Goal: Transaction & Acquisition: Subscribe to service/newsletter

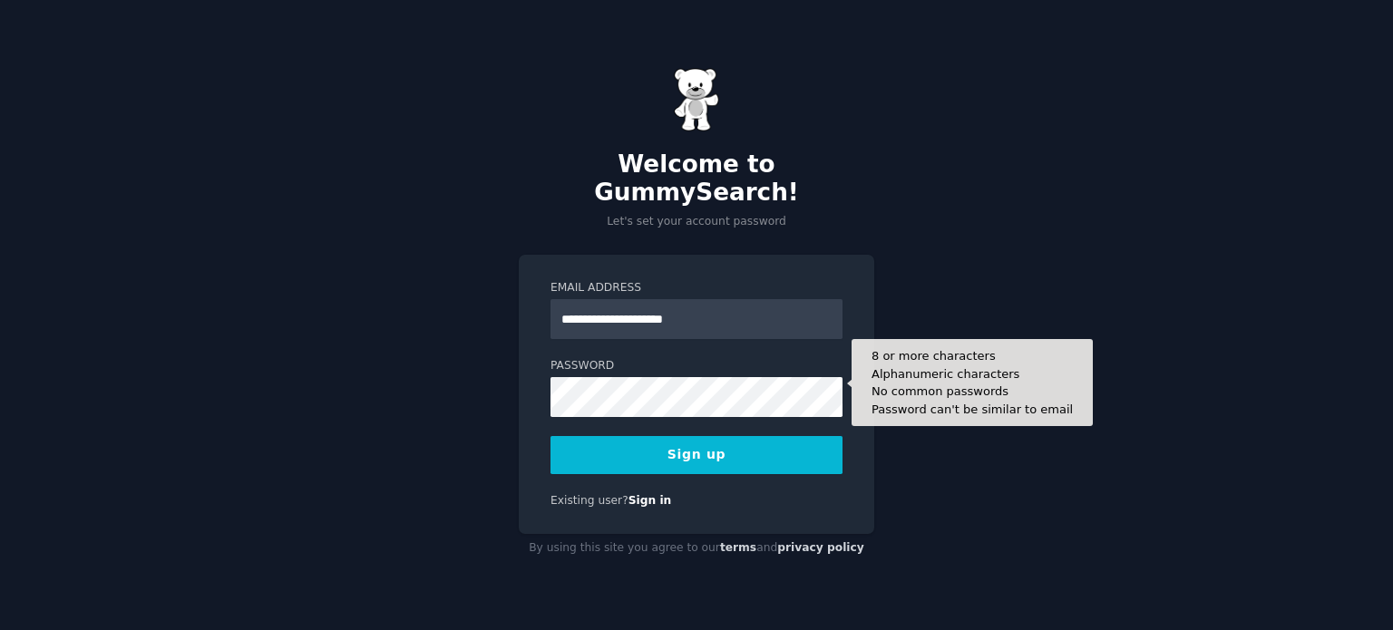
type input "**********"
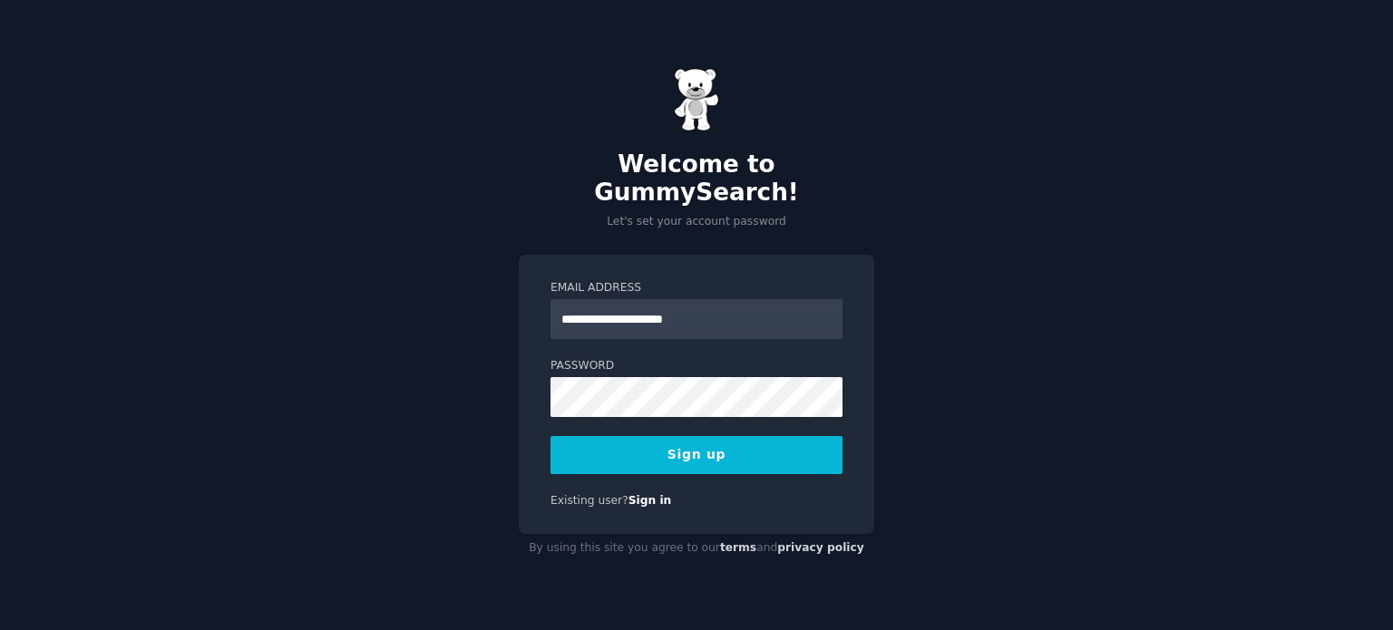
click at [689, 436] on button "Sign up" at bounding box center [696, 455] width 292 height 38
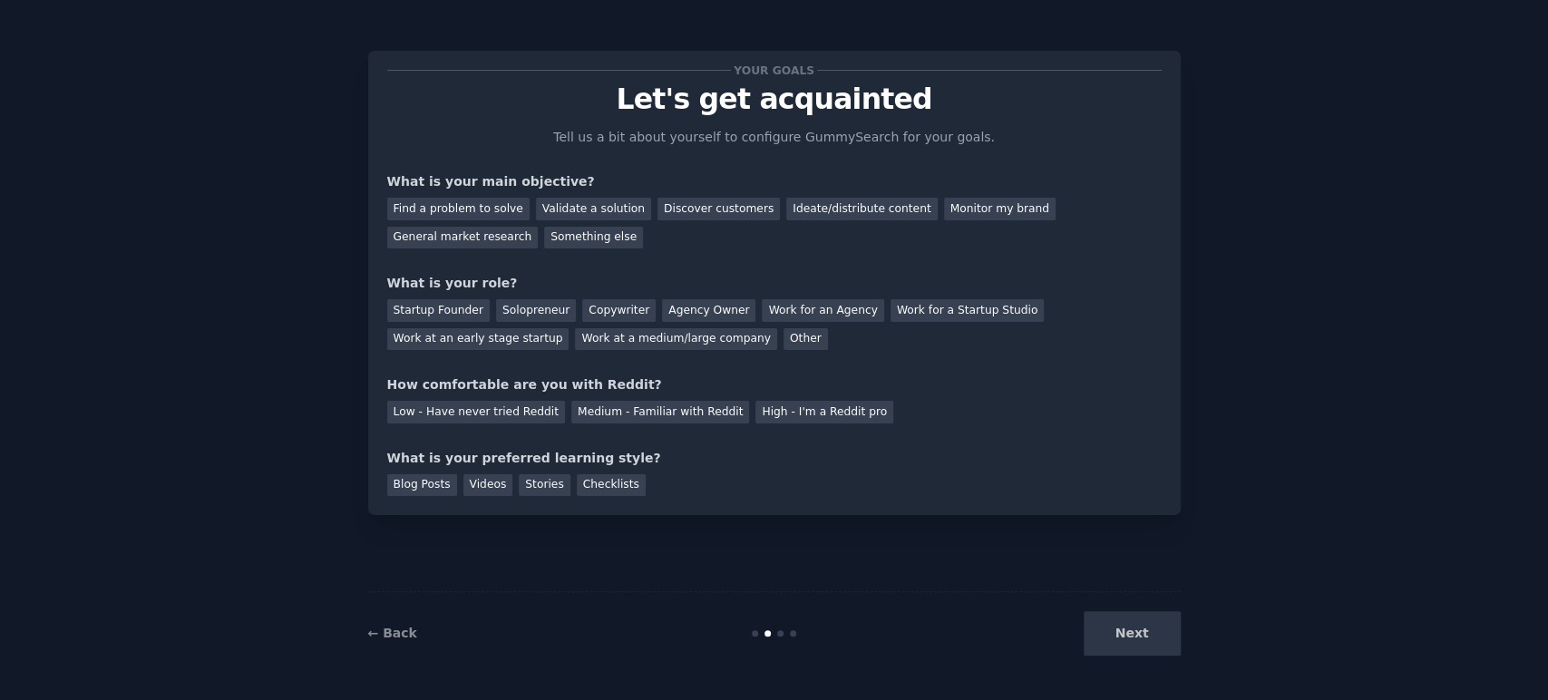
click at [1142, 629] on div "Next" at bounding box center [1044, 633] width 271 height 44
click at [1129, 629] on div "Next" at bounding box center [1044, 633] width 271 height 44
click at [539, 227] on div "General market research" at bounding box center [462, 238] width 151 height 23
click at [586, 201] on div "Validate a solution" at bounding box center [593, 209] width 115 height 23
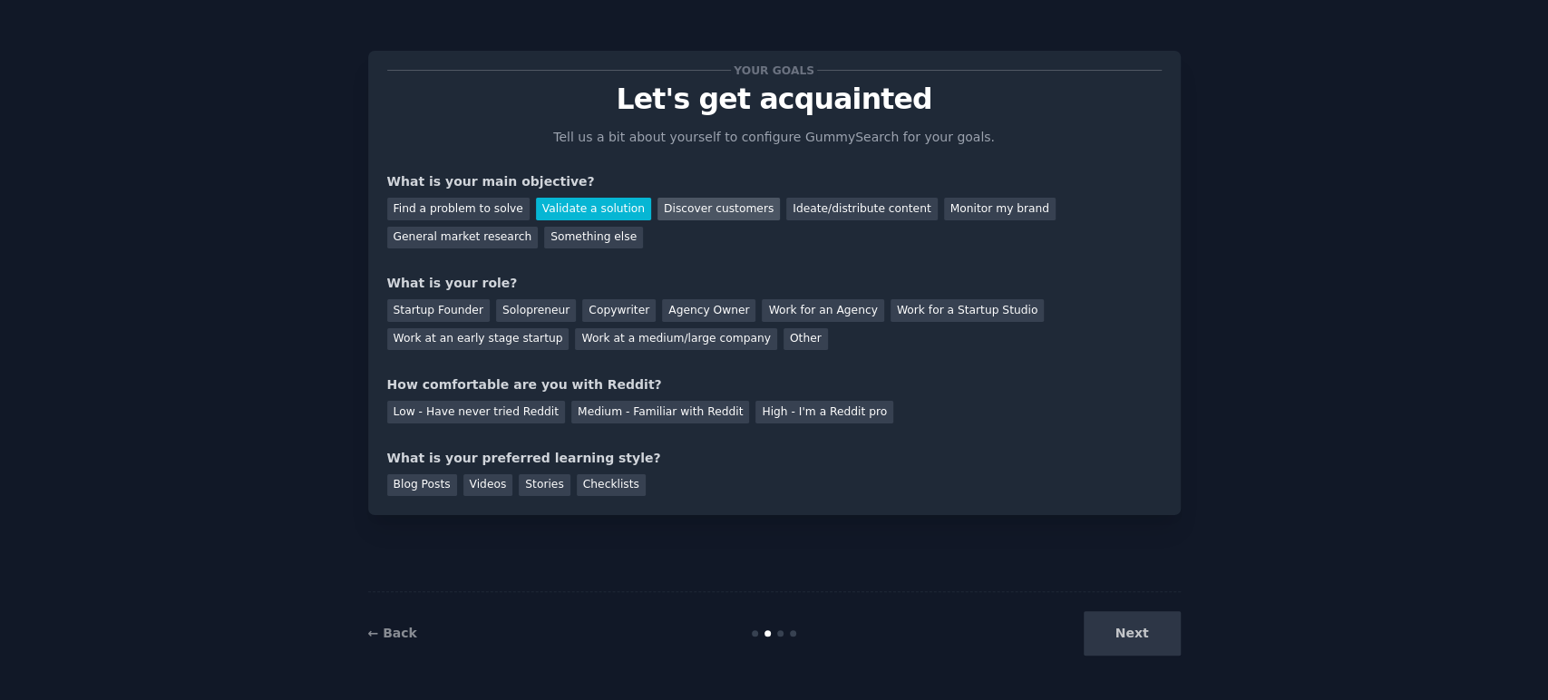
click at [693, 205] on div "Discover customers" at bounding box center [718, 209] width 122 height 23
click at [539, 227] on div "General market research" at bounding box center [462, 238] width 151 height 23
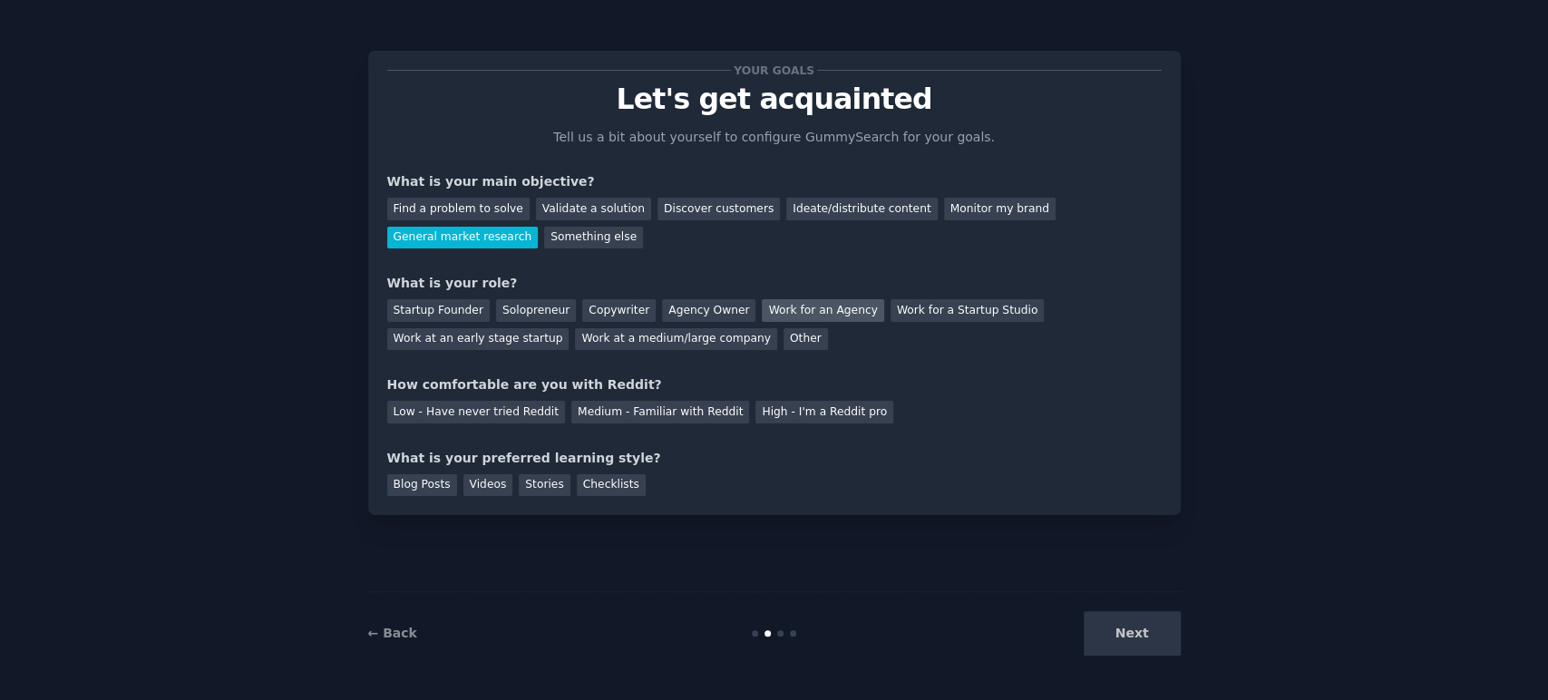
click at [764, 316] on div "Work for an Agency" at bounding box center [823, 310] width 122 height 23
click at [634, 406] on div "Medium - Familiar with Reddit" at bounding box center [660, 412] width 178 height 23
click at [426, 493] on div "Blog Posts" at bounding box center [422, 485] width 70 height 23
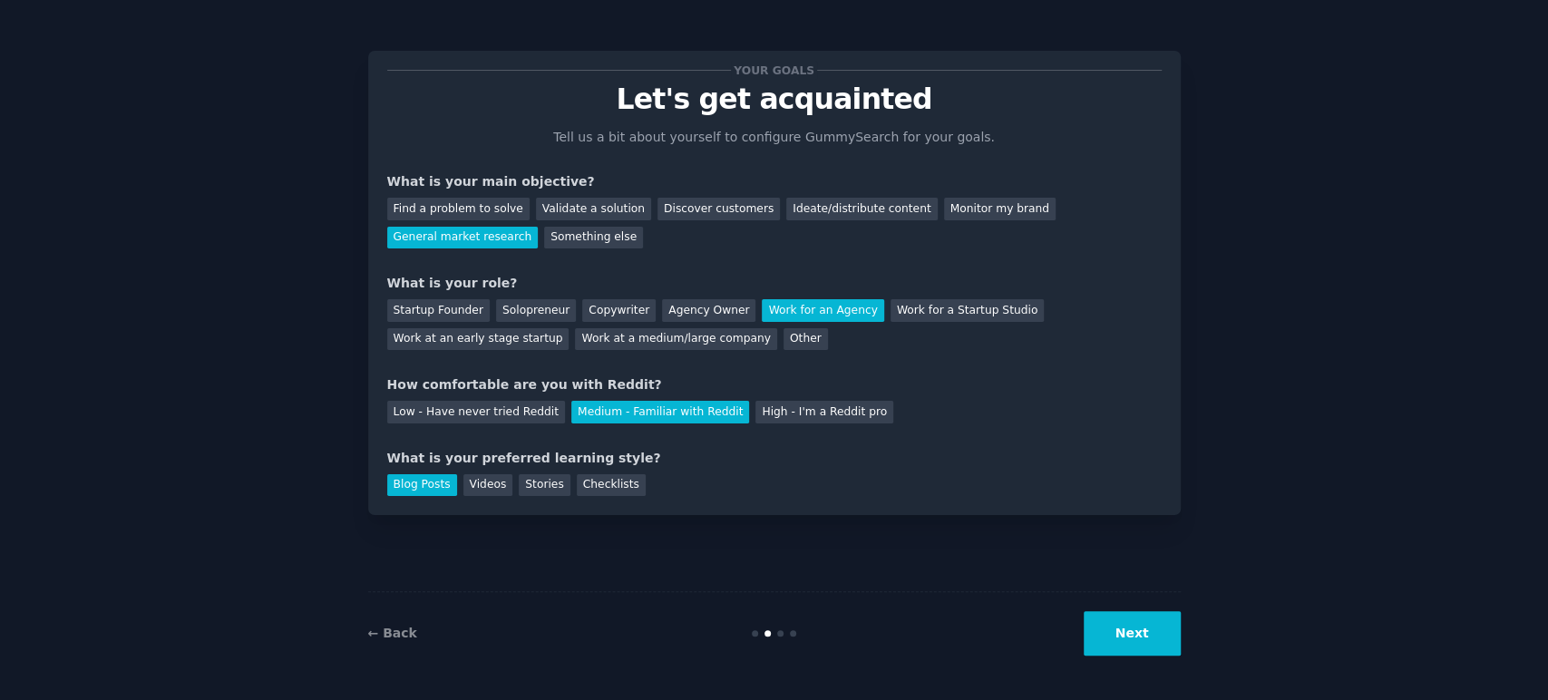
click at [1133, 629] on button "Next" at bounding box center [1132, 633] width 97 height 44
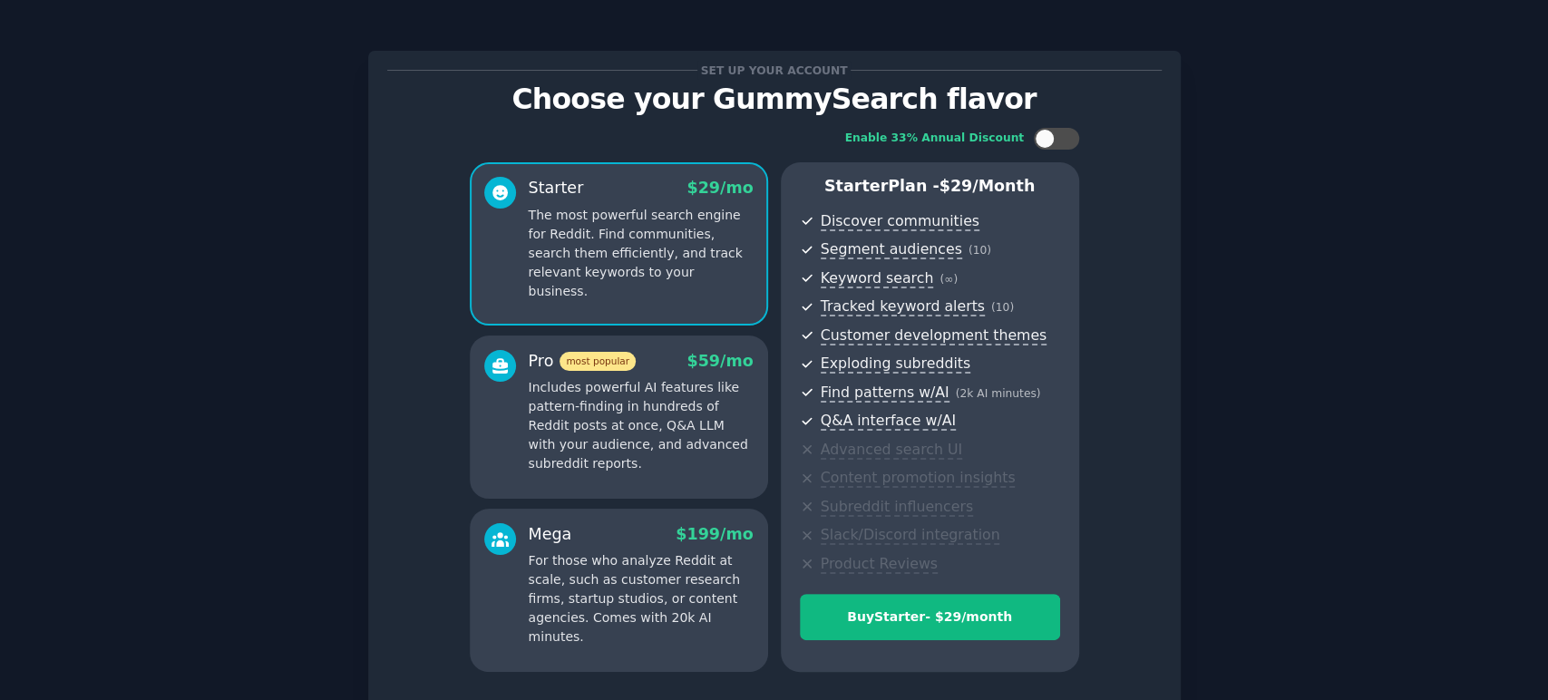
click at [1133, 629] on div "Enable 33% Annual Discount Starter $ 29 /mo The most powerful search engine for…" at bounding box center [774, 399] width 774 height 569
click at [1056, 143] on div at bounding box center [1056, 139] width 45 height 22
checkbox input "true"
click at [1392, 327] on div "Set up your account Choose your GummySearch flavor Enable 33% Annual Discount S…" at bounding box center [773, 421] width 1497 height 793
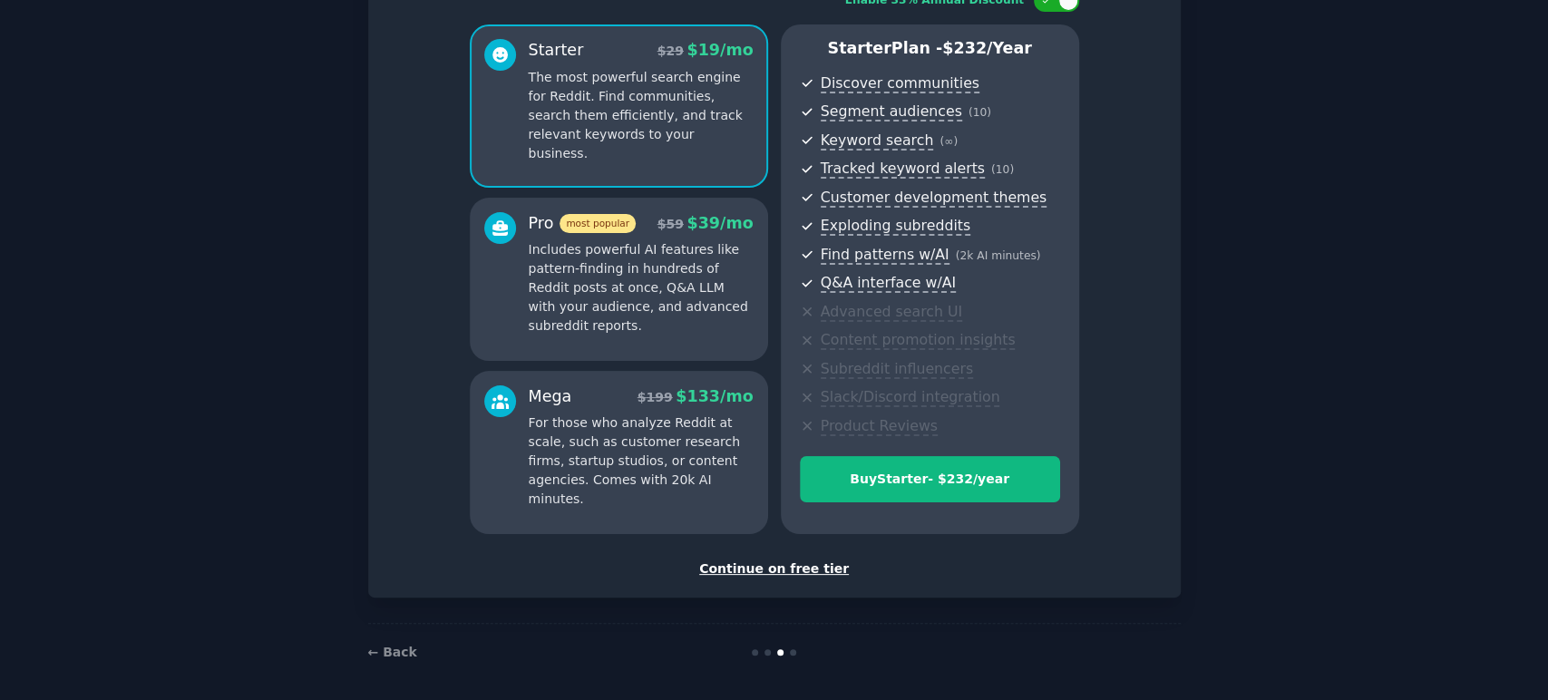
scroll to position [143, 0]
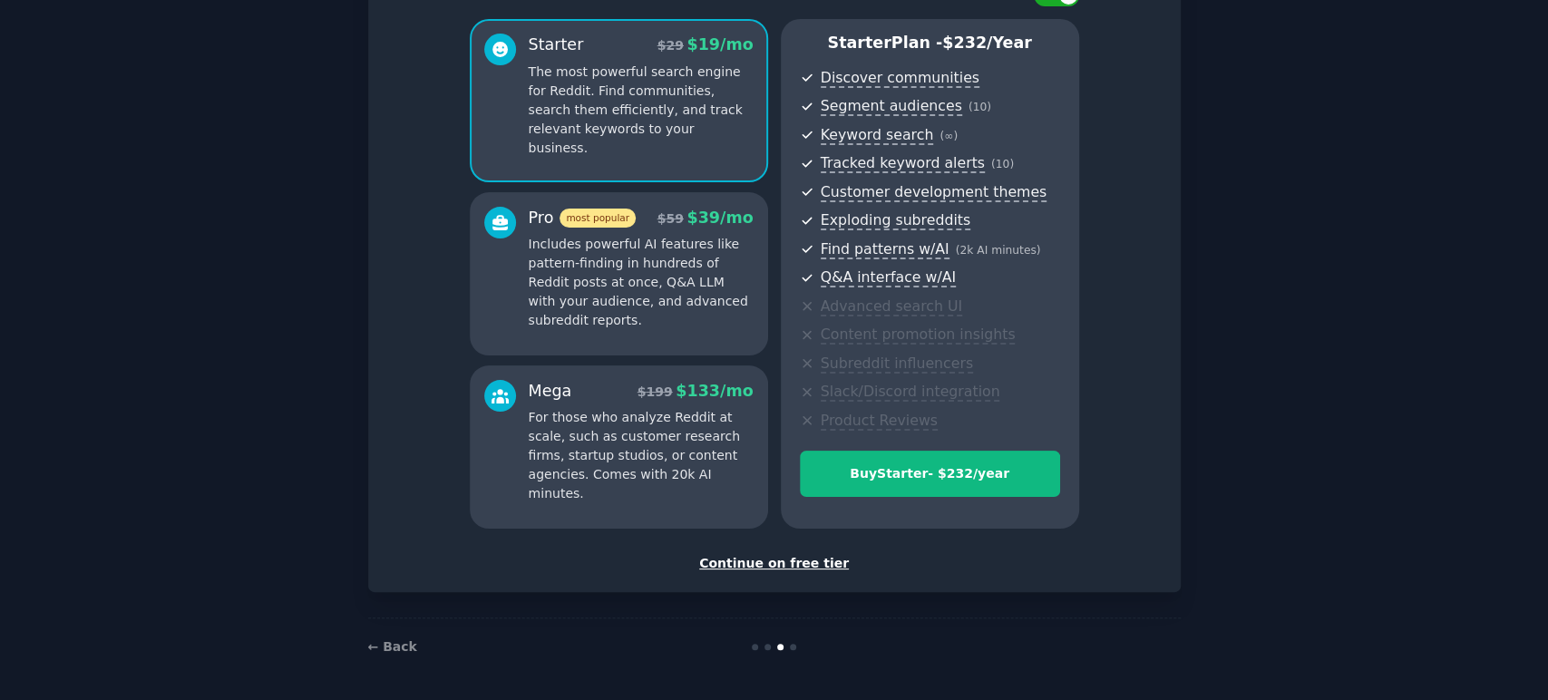
click at [825, 564] on div "Continue on free tier" at bounding box center [774, 563] width 774 height 19
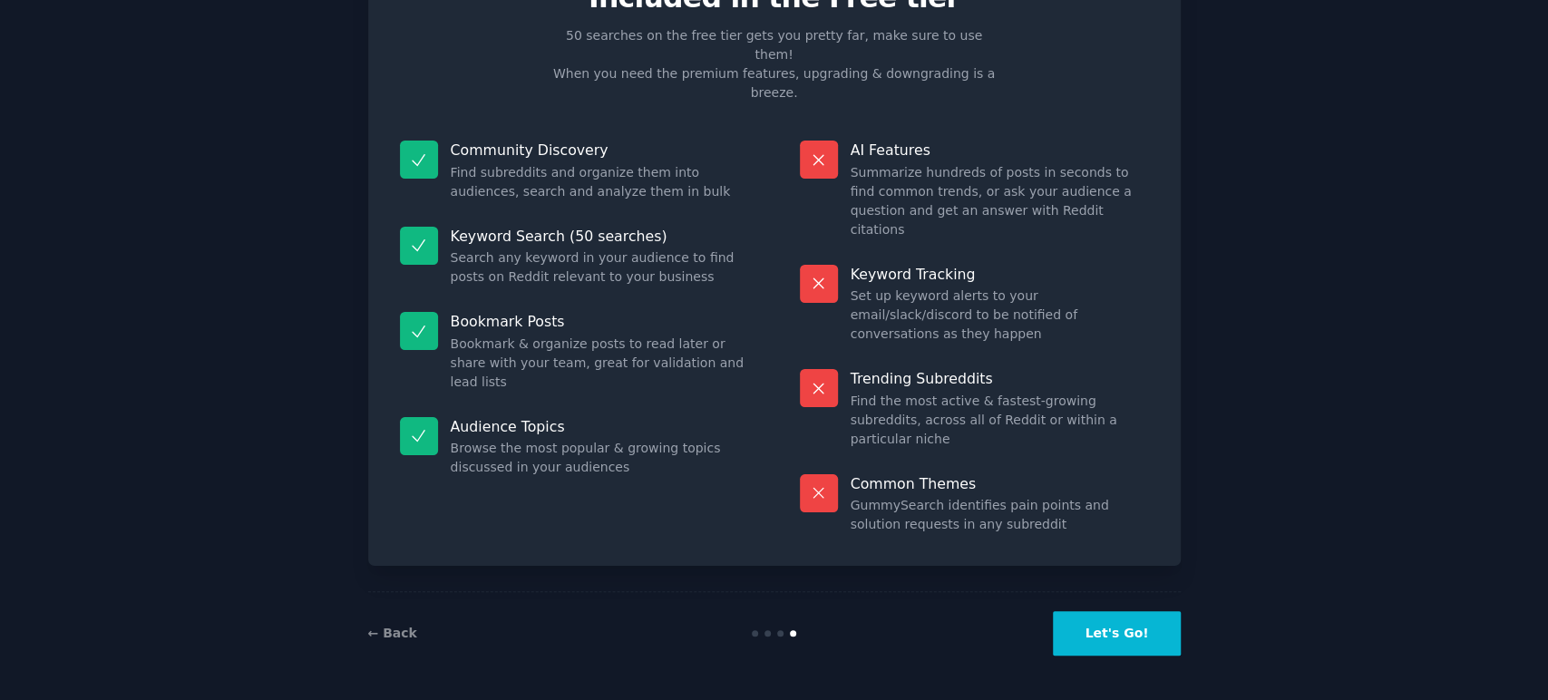
scroll to position [5, 0]
